Goal: Transaction & Acquisition: Purchase product/service

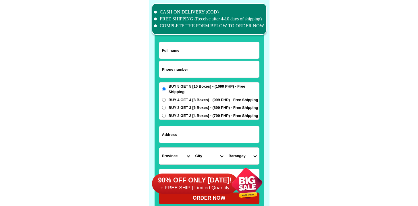
scroll to position [4470, 0]
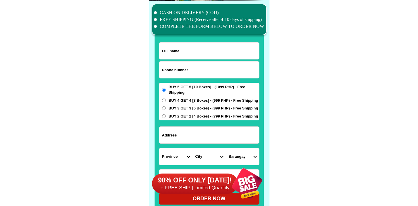
click at [200, 67] on input "Input phone_number" at bounding box center [209, 70] width 100 height 17
paste input "9603141810"
type input "09603141810"
click at [220, 60] on form "09603141810 ORDER NOW Province [GEOGRAPHIC_DATA] [GEOGRAPHIC_DATA] [GEOGRAPHIC_…" at bounding box center [209, 123] width 101 height 163
click at [223, 50] on input "Input full_name" at bounding box center [209, 51] width 100 height 17
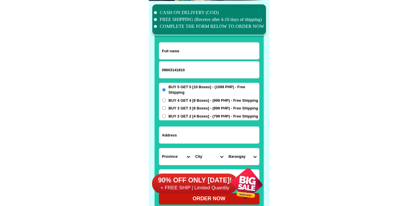
paste input "[PERSON_NAME] Omega"
type input "[PERSON_NAME] Omega"
click at [199, 133] on input "Input address" at bounding box center [209, 135] width 100 height 17
paste input "402fcpeson [GEOGRAPHIC_DATA]"
type input "402fcpeson [GEOGRAPHIC_DATA]"
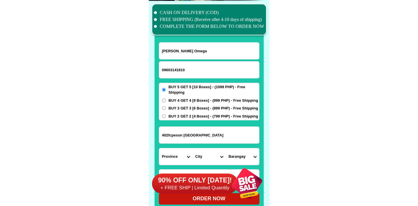
click at [179, 152] on select "Province [GEOGRAPHIC_DATA] [GEOGRAPHIC_DATA] [GEOGRAPHIC_DATA] [GEOGRAPHIC_DATA…" at bounding box center [175, 156] width 33 height 17
select select "63_8"
click at [159, 148] on select "Province [GEOGRAPHIC_DATA] [GEOGRAPHIC_DATA] [GEOGRAPHIC_DATA] [GEOGRAPHIC_DATA…" at bounding box center [175, 156] width 33 height 17
click at [207, 159] on select "City Alcoy [GEOGRAPHIC_DATA] [GEOGRAPHIC_DATA] [GEOGRAPHIC_DATA] [GEOGRAPHIC_DA…" at bounding box center [209, 156] width 33 height 17
select select "63_83413"
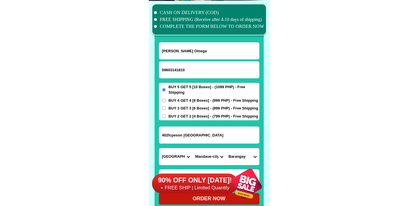
click at [193, 148] on select "City Alcoy [GEOGRAPHIC_DATA] [GEOGRAPHIC_DATA] [GEOGRAPHIC_DATA] [GEOGRAPHIC_DA…" at bounding box center [209, 156] width 33 height 17
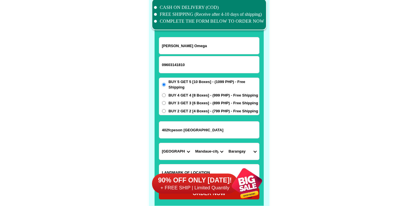
scroll to position [4482, 0]
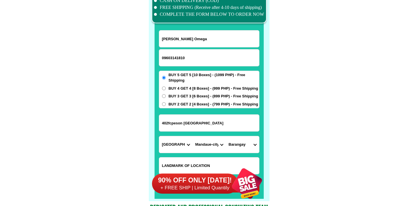
click at [243, 145] on select "Barangay Alang-alang Bakilid Banilad [PERSON_NAME] Cabancalan Cambaro Canduman …" at bounding box center [242, 144] width 33 height 17
select select "63_834133353"
click at [226, 136] on select "Barangay Alang-alang Bakilid Banilad [PERSON_NAME] Cabancalan Cambaro Canduman …" at bounding box center [242, 144] width 33 height 17
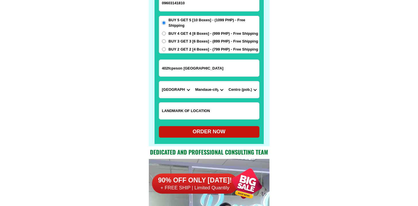
scroll to position [4537, 0]
click at [203, 137] on div "ORDER NOW" at bounding box center [209, 132] width 101 height 12
type input "402fcpeson [GEOGRAPHIC_DATA]"
radio input "true"
